Goal: Check status

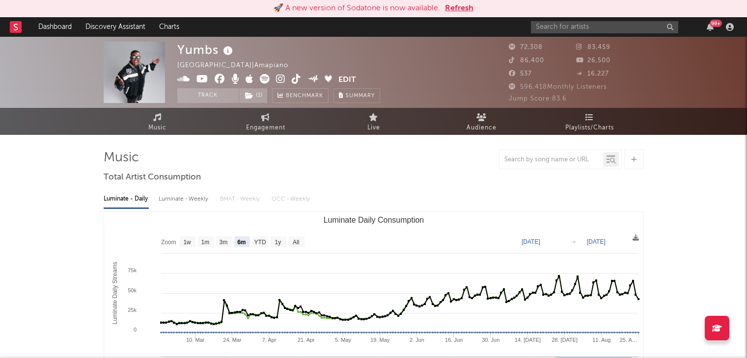
select select "6m"
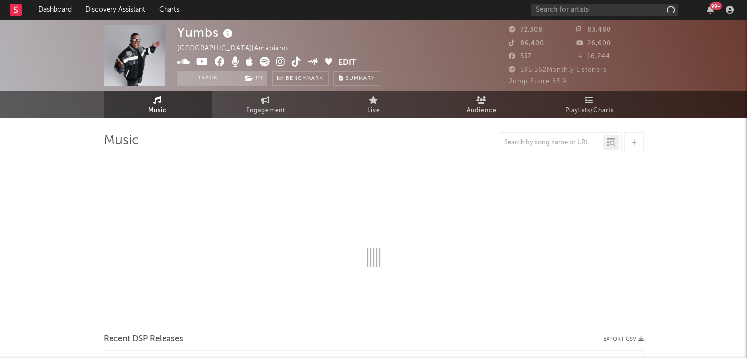
select select "6m"
